Goal: Task Accomplishment & Management: Use online tool/utility

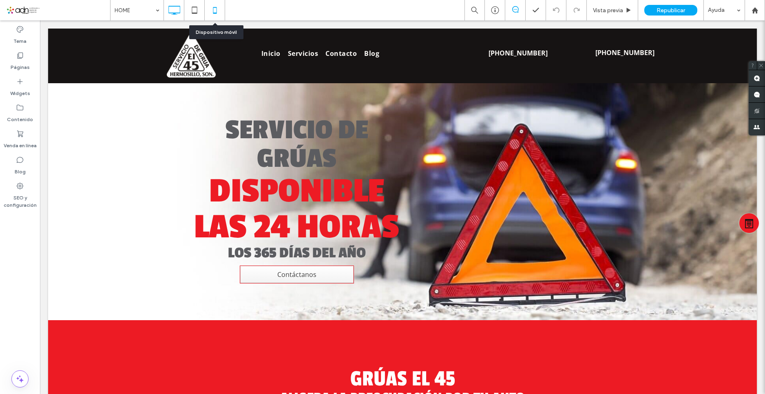
click at [213, 8] on use at bounding box center [215, 10] width 4 height 7
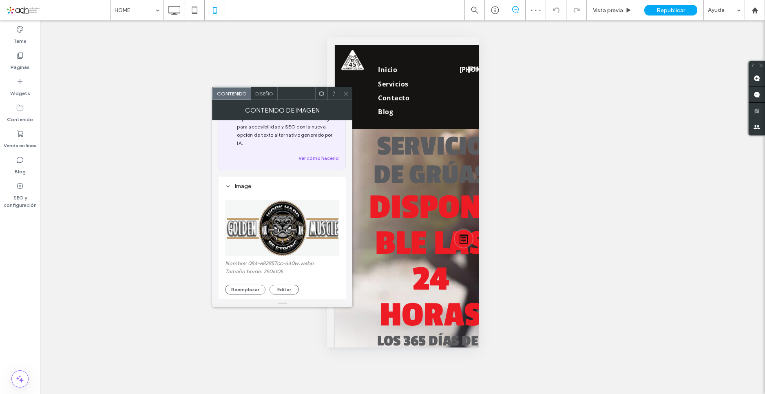
scroll to position [82, 0]
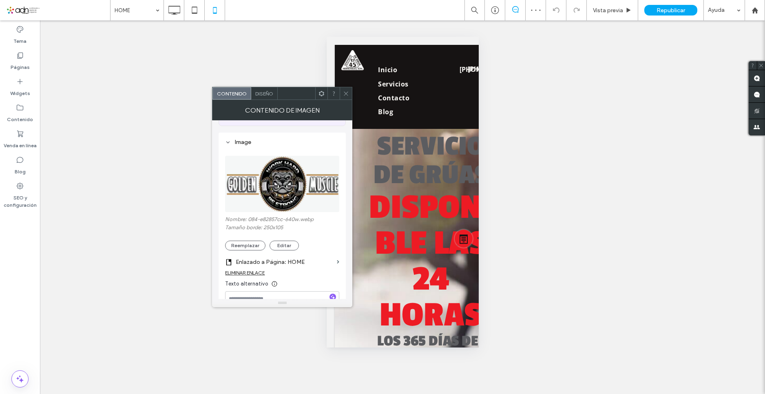
click at [254, 232] on div "Nombre: 084-e82857cc-640w.webp Tamaño borde: 250x105 Reemplazar Editar" at bounding box center [282, 233] width 114 height 34
click at [255, 240] on button "Reemplazar" at bounding box center [245, 245] width 40 height 10
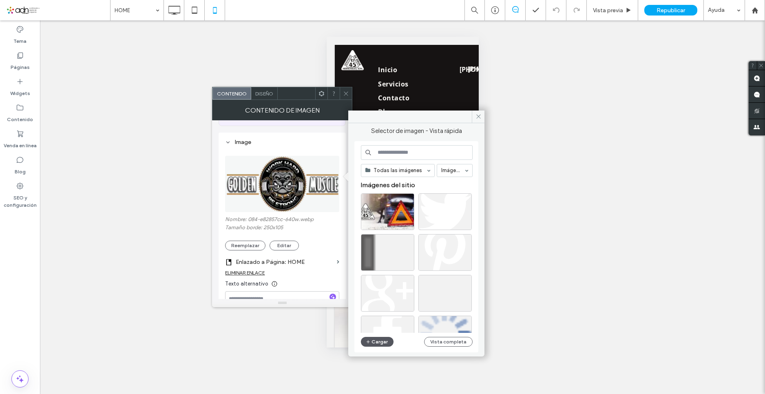
click at [376, 340] on button "Cargar" at bounding box center [377, 342] width 33 height 10
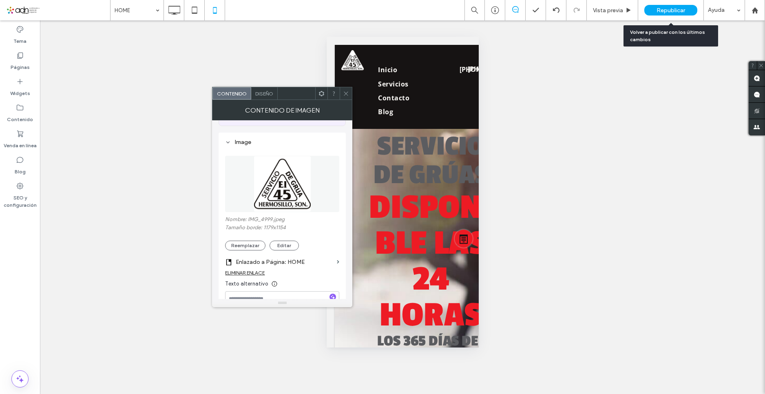
click at [653, 9] on div "Republicar" at bounding box center [670, 10] width 53 height 11
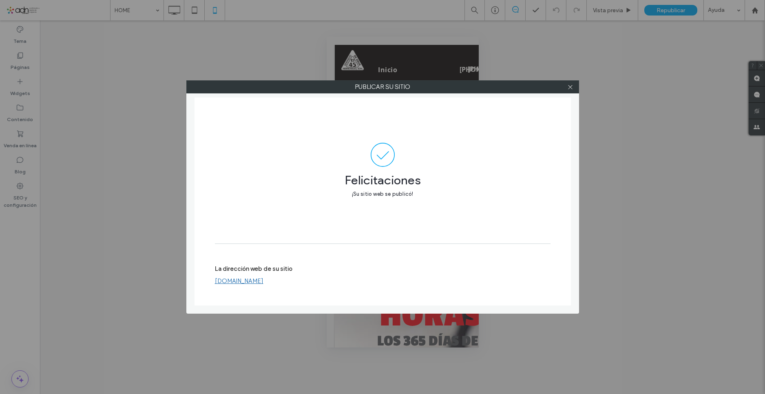
click at [219, 25] on div "Publicar su sitio Felicitaciones ¡Su sitio web se publicó! La dirección web de …" at bounding box center [382, 197] width 765 height 394
click at [566, 84] on div at bounding box center [570, 87] width 12 height 12
click at [569, 86] on icon at bounding box center [570, 87] width 6 height 6
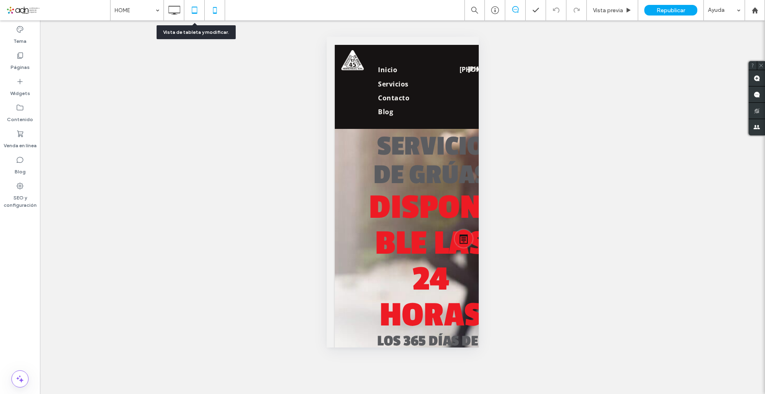
click at [195, 10] on icon at bounding box center [194, 10] width 16 height 16
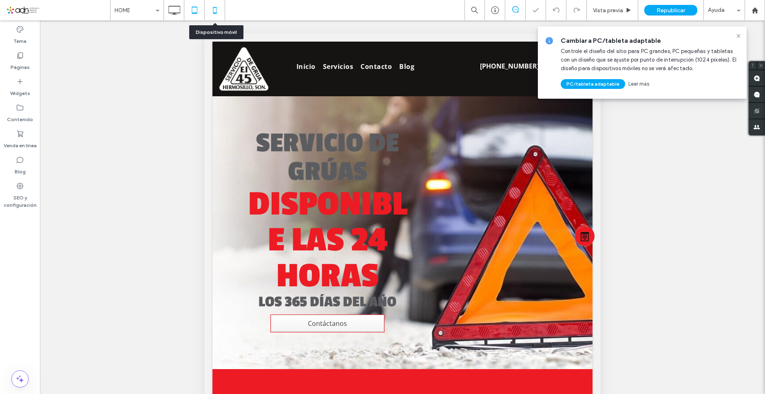
click at [219, 9] on icon at bounding box center [215, 10] width 16 height 16
